Goal: Use online tool/utility: Utilize a website feature to perform a specific function

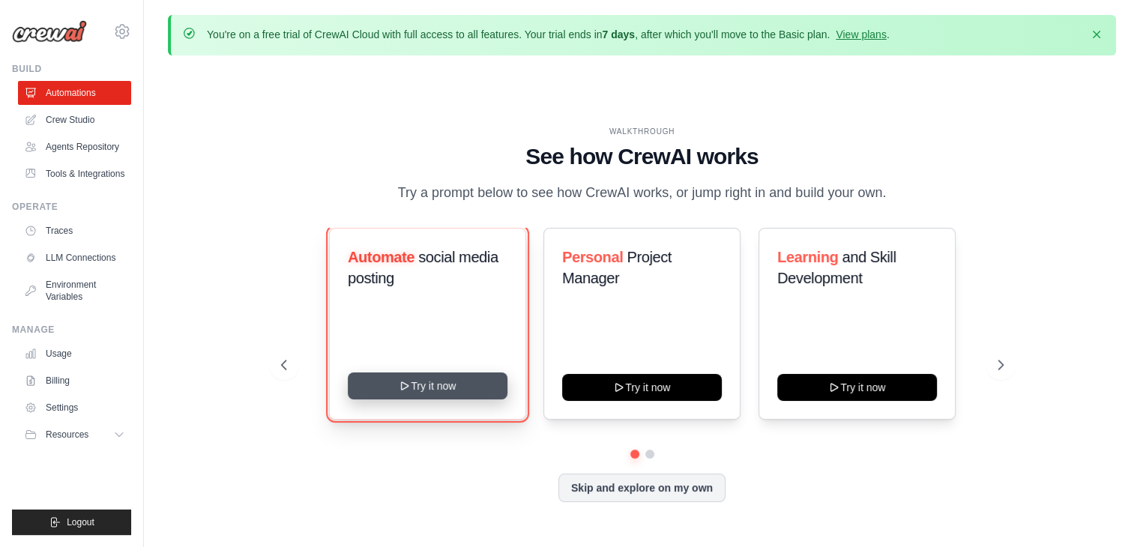
click at [448, 392] on button "Try it now" at bounding box center [428, 386] width 160 height 27
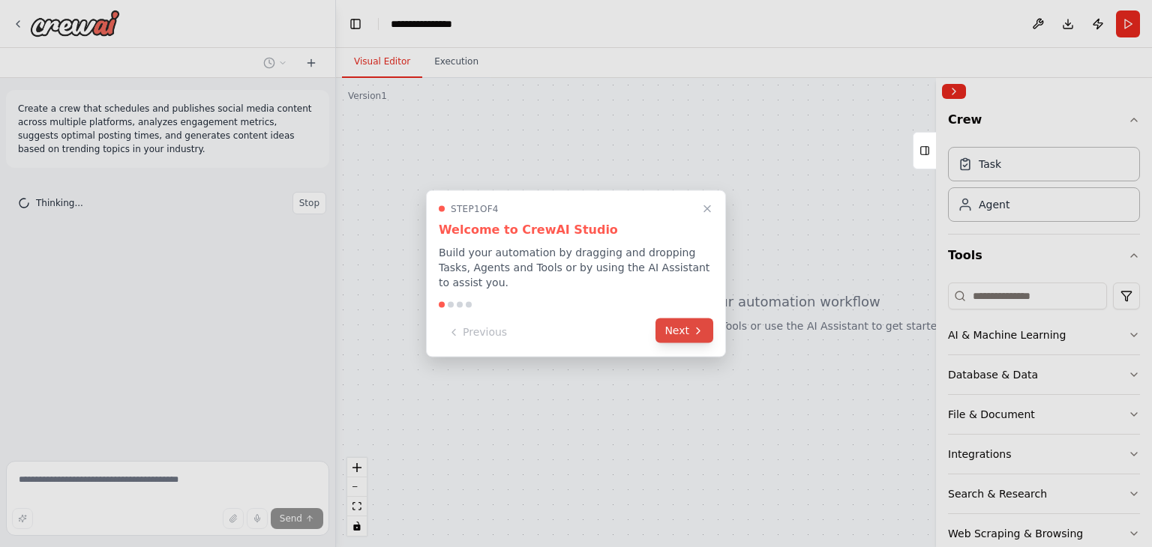
click at [673, 328] on button "Next" at bounding box center [684, 331] width 58 height 25
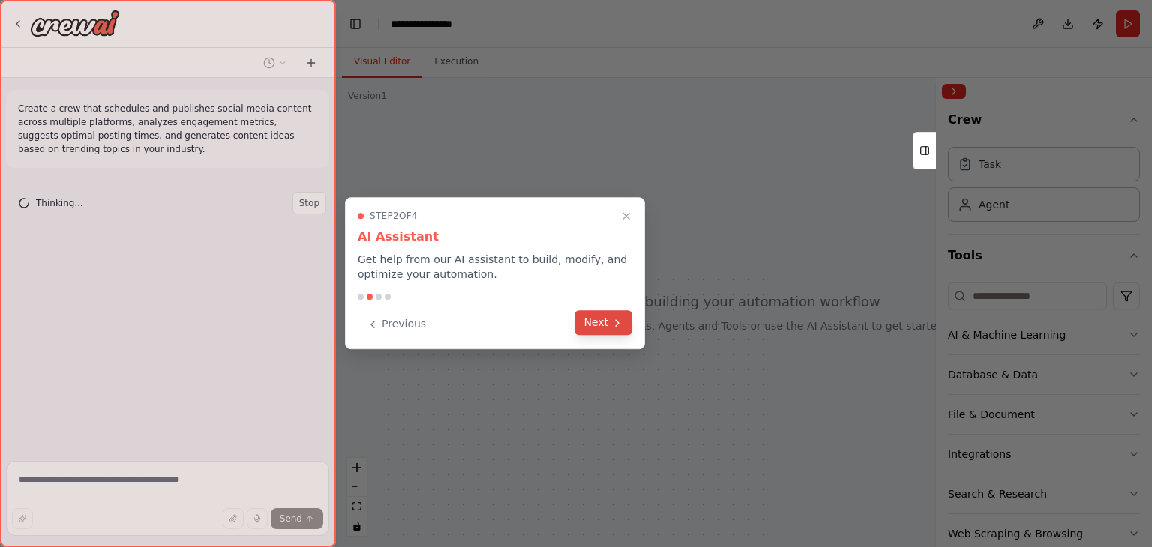
click at [603, 325] on button "Next" at bounding box center [603, 322] width 58 height 25
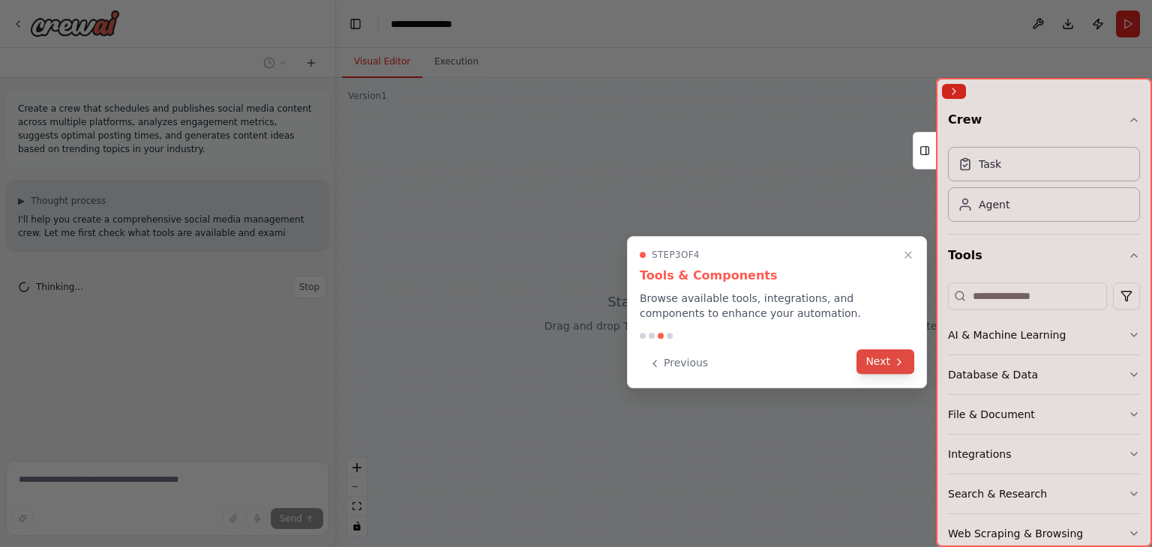
click at [878, 361] on button "Next" at bounding box center [885, 361] width 58 height 25
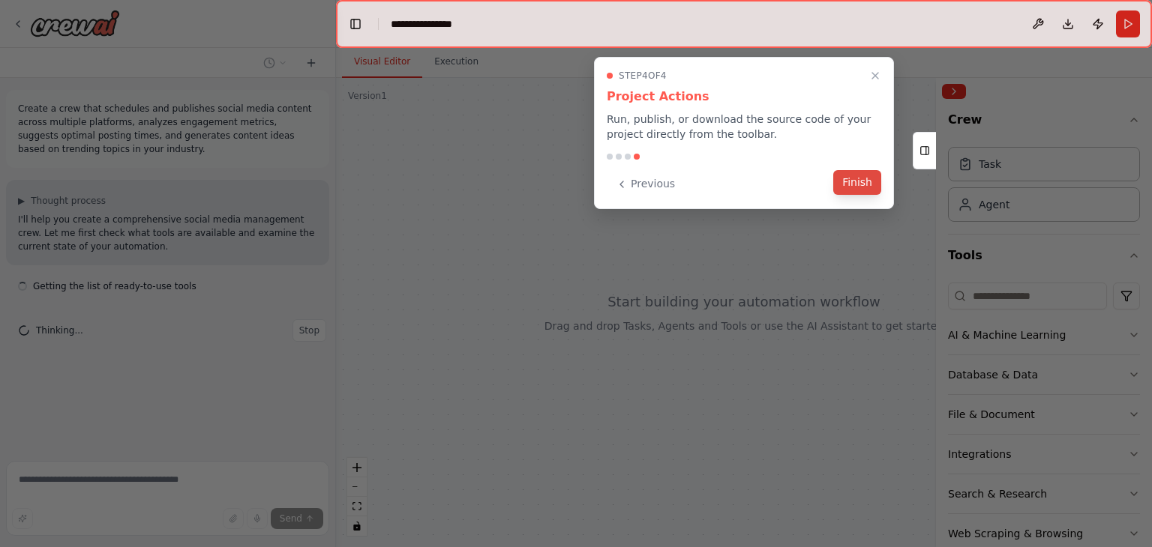
click at [851, 183] on button "Finish" at bounding box center [857, 182] width 48 height 25
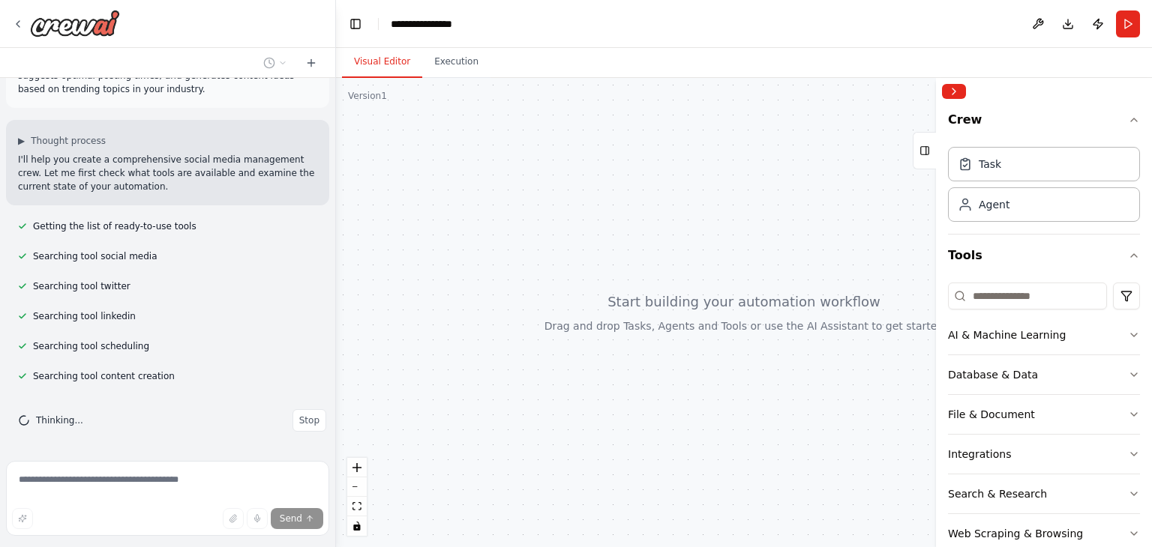
scroll to position [90, 0]
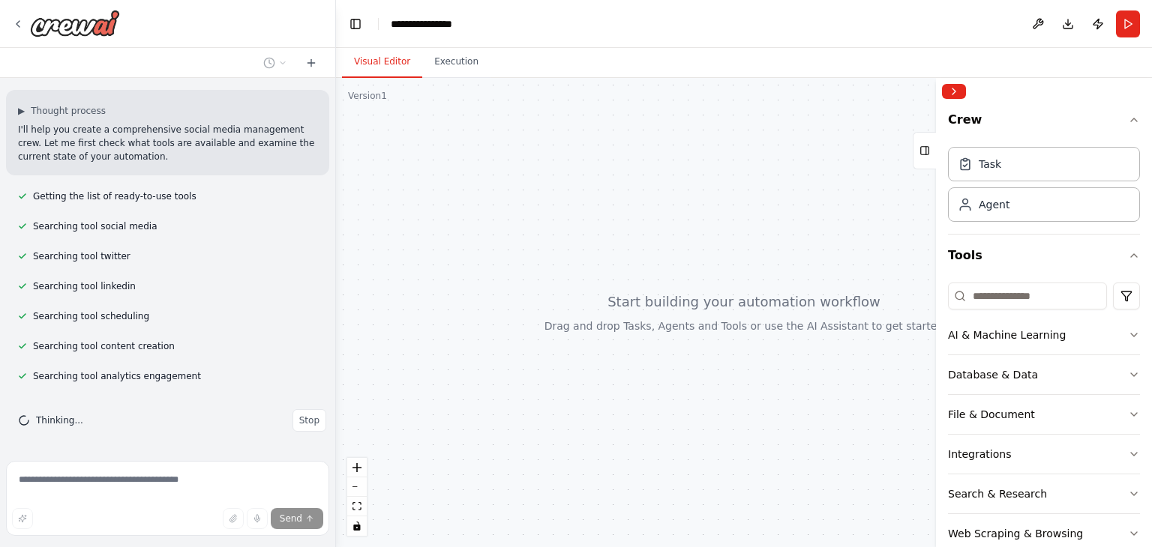
click at [417, 193] on div at bounding box center [744, 312] width 816 height 469
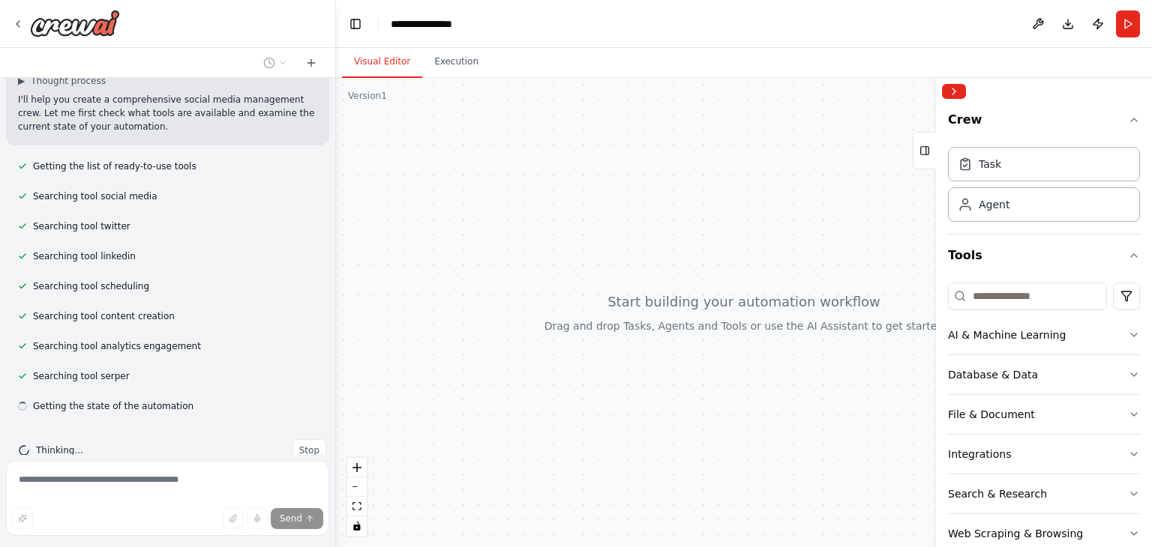
scroll to position [150, 0]
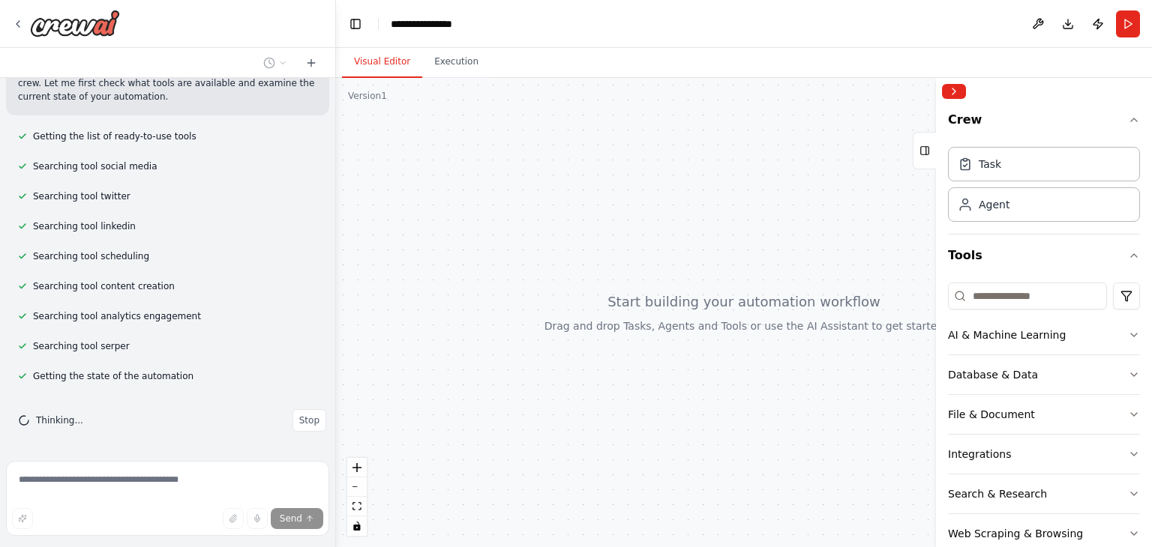
click at [454, 78] on div at bounding box center [744, 312] width 816 height 469
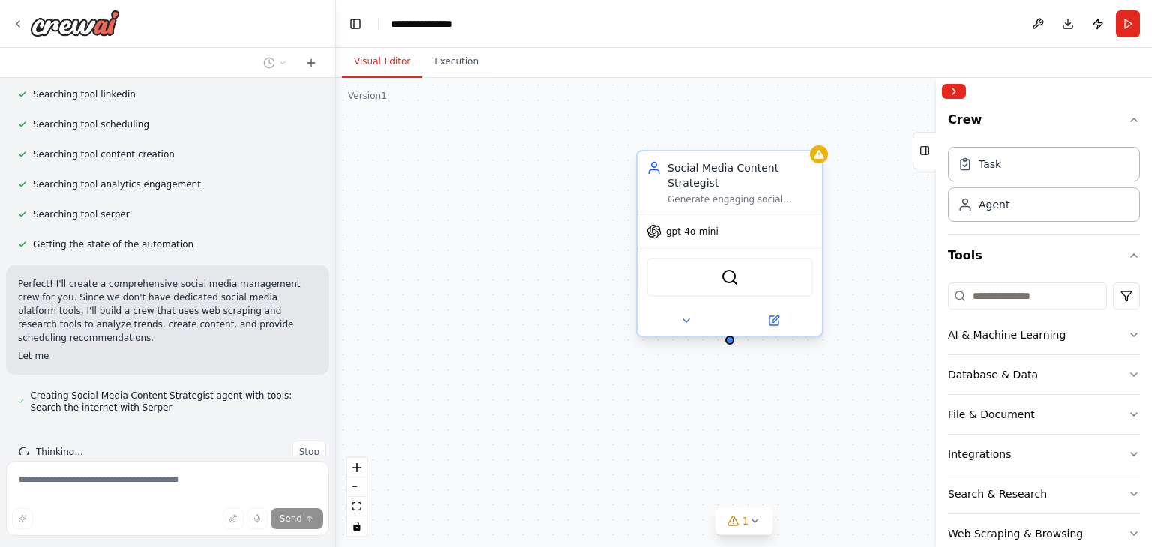
scroll to position [300, 0]
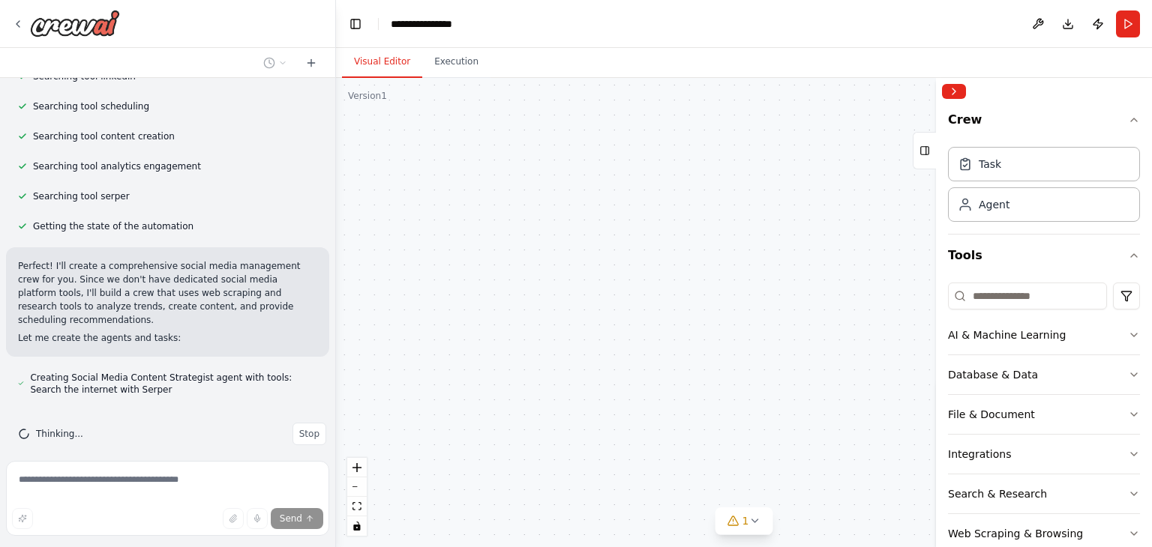
drag, startPoint x: 822, startPoint y: 157, endPoint x: 1139, endPoint y: 376, distance: 385.0
click at [1139, 376] on div "Create a crew that schedules and publishes social media content across multiple…" at bounding box center [576, 273] width 1152 height 547
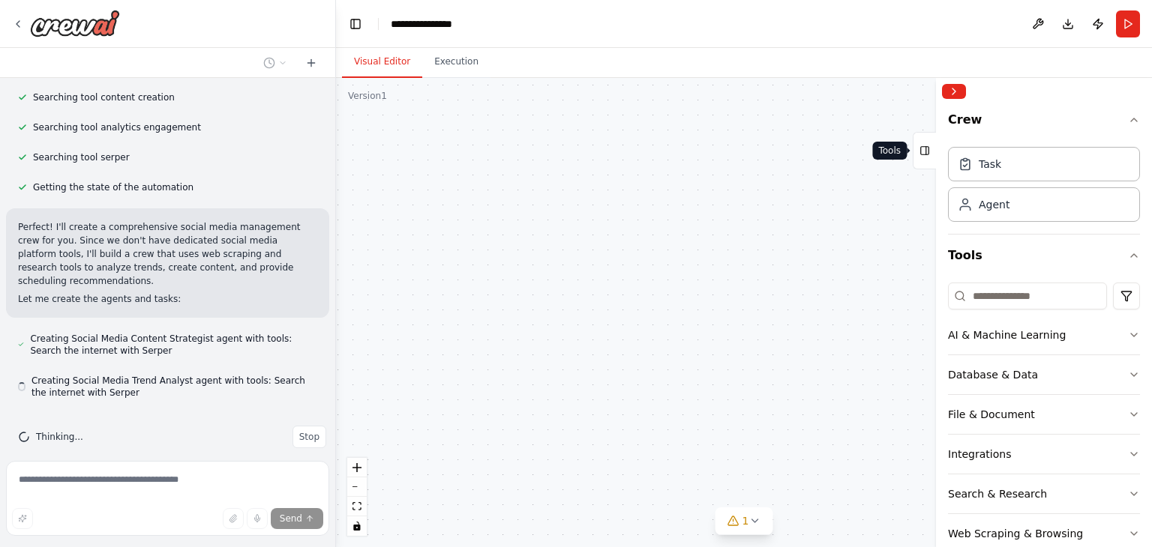
scroll to position [342, 0]
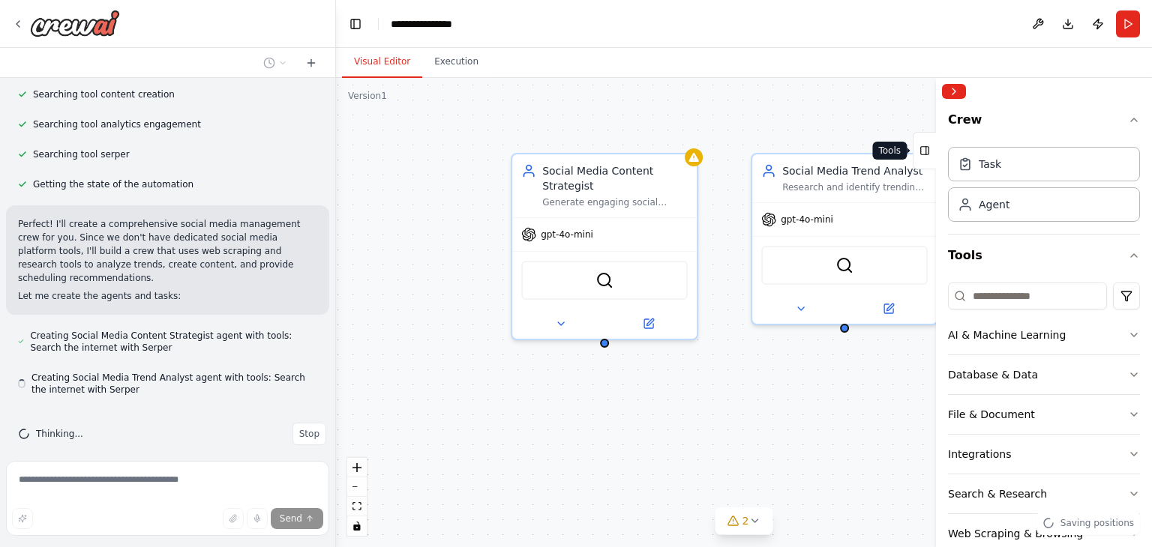
click at [928, 142] on icon at bounding box center [924, 151] width 10 height 24
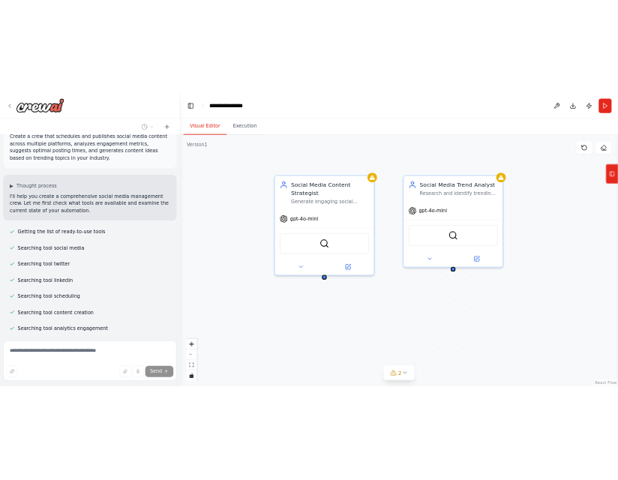
scroll to position [0, 0]
